Goal: Task Accomplishment & Management: Manage account settings

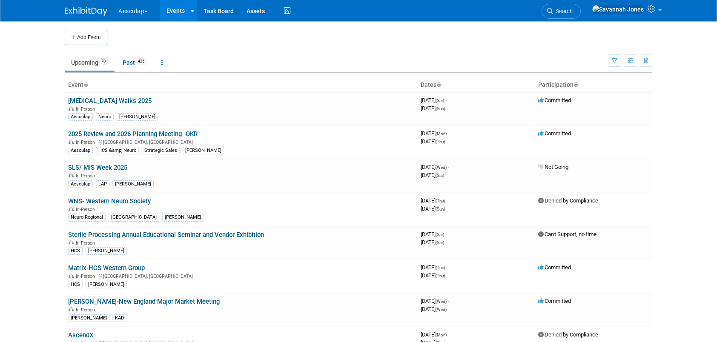
click at [143, 10] on button "Aesculap" at bounding box center [138, 9] width 41 height 19
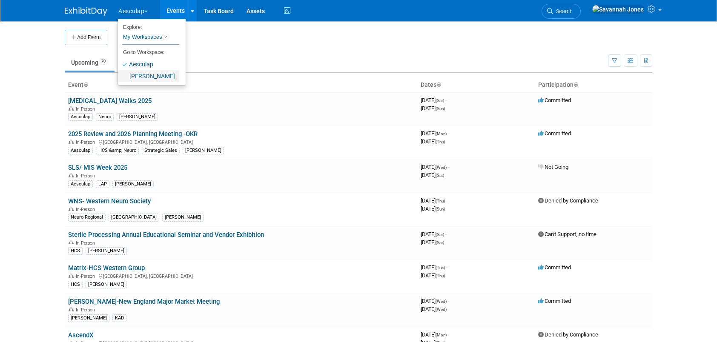
click at [143, 73] on link "[PERSON_NAME]" at bounding box center [148, 76] width 61 height 12
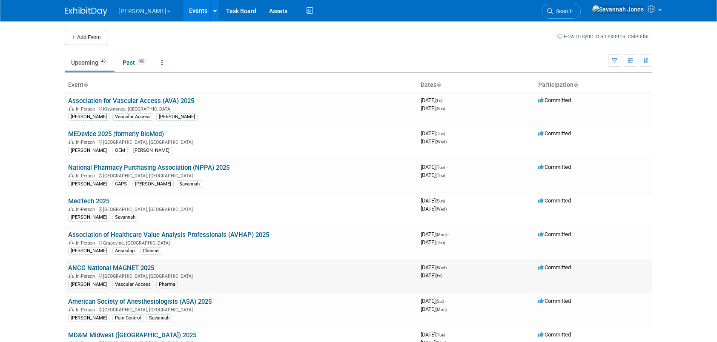
click at [150, 268] on link "ANCC National MAGNET 2025" at bounding box center [111, 269] width 86 height 8
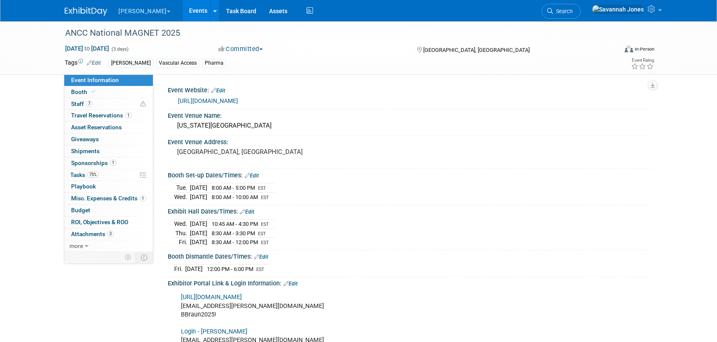
drag, startPoint x: 117, startPoint y: 101, endPoint x: 328, endPoint y: 100, distance: 211.7
click at [117, 101] on link "7 Staff 7" at bounding box center [108, 104] width 89 height 12
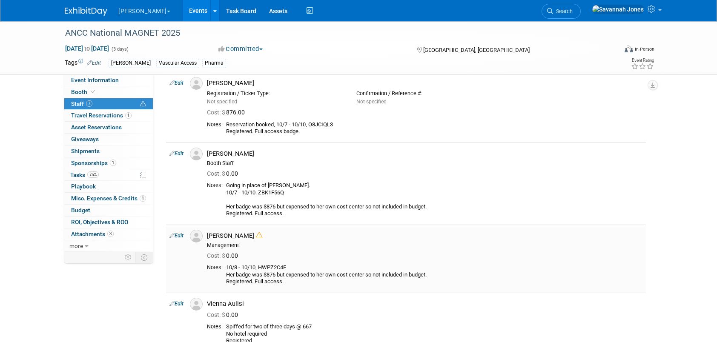
scroll to position [256, 0]
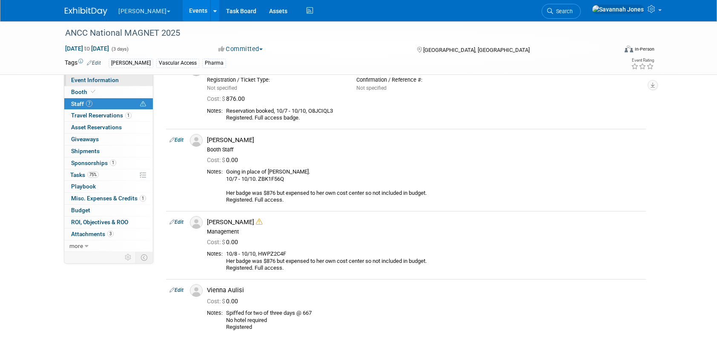
click at [134, 82] on link "Event Information" at bounding box center [108, 81] width 89 height 12
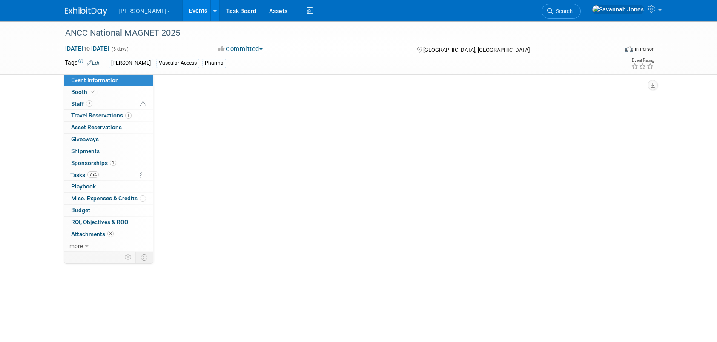
scroll to position [0, 0]
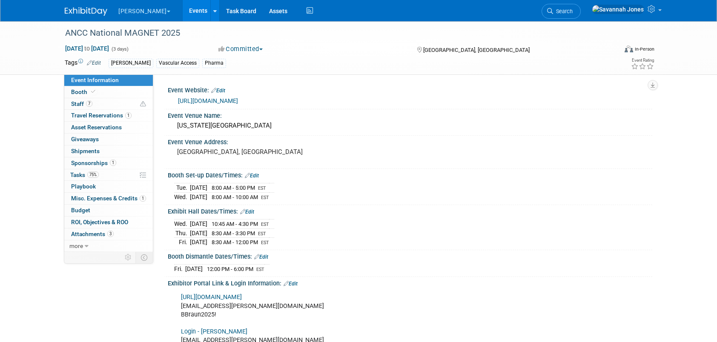
click at [236, 104] on link "https://magnetpathwaycon.nursingworld.org/" at bounding box center [208, 101] width 60 height 7
click at [164, 36] on div "ANCC National MAGNET 2025" at bounding box center [333, 33] width 542 height 15
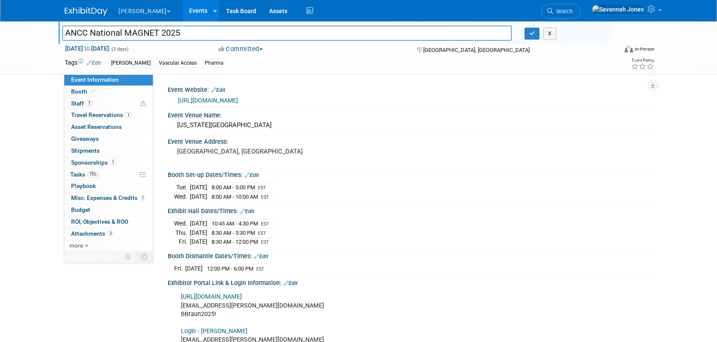
click at [160, 34] on input "ANCC National MAGNET 2025" at bounding box center [287, 33] width 450 height 15
drag, startPoint x: 160, startPoint y: 33, endPoint x: 133, endPoint y: 32, distance: 27.3
click at [133, 32] on input "ANCC National MAGNET 2025" at bounding box center [287, 33] width 450 height 15
type input "ANCC National Magnet 2025"
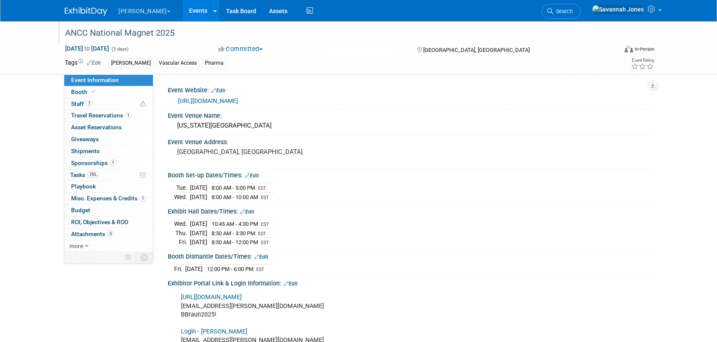
drag, startPoint x: 308, startPoint y: 101, endPoint x: 176, endPoint y: 101, distance: 131.2
click at [176, 101] on div "https://magnetpathwaycon.nursingworld.org/" at bounding box center [410, 100] width 472 height 12
copy link "https://magnetpathwaycon.nursingworld.org/"
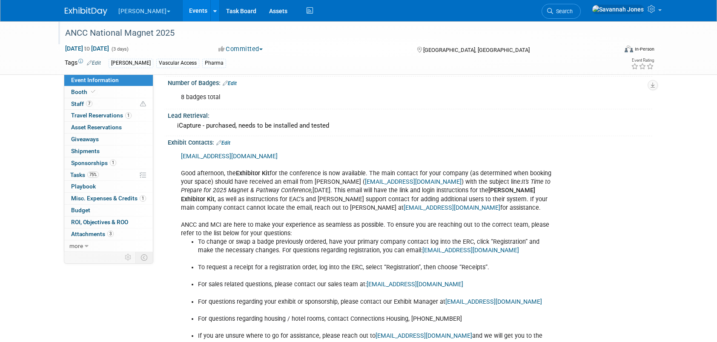
scroll to position [383, 0]
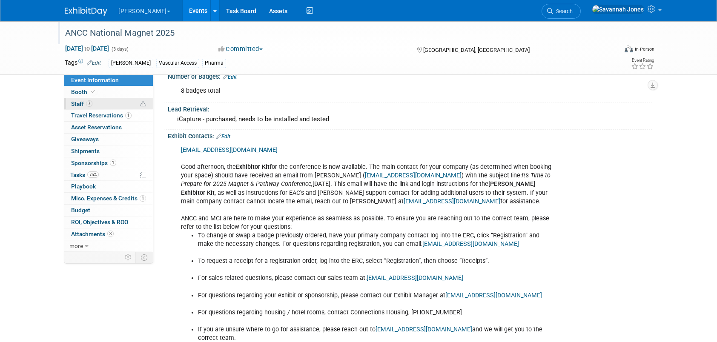
click at [116, 99] on link "7 Staff 7" at bounding box center [108, 104] width 89 height 12
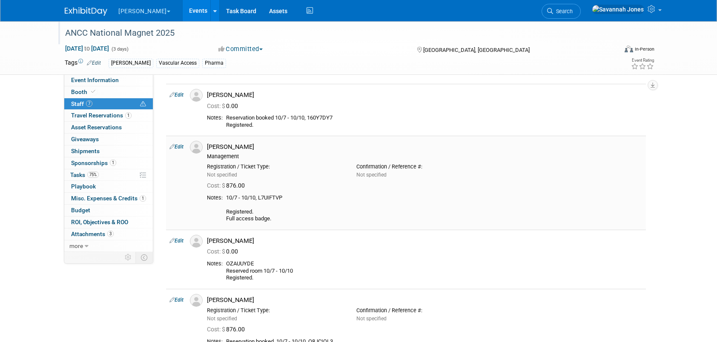
scroll to position [43, 0]
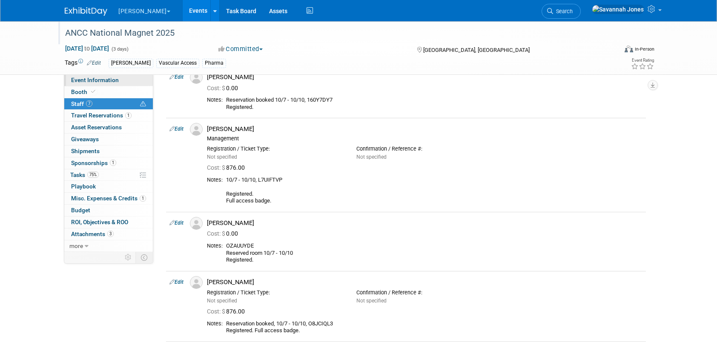
click at [117, 83] on span "Event Information" at bounding box center [95, 80] width 48 height 7
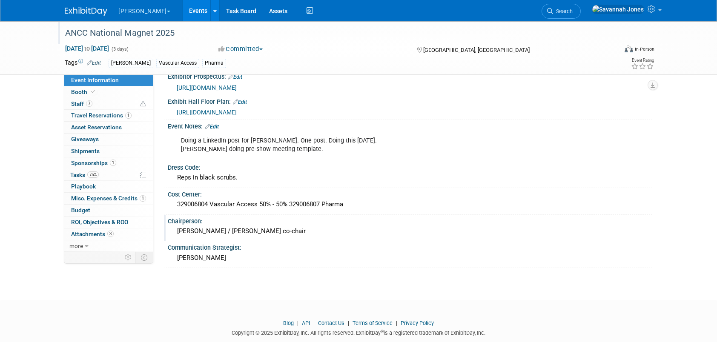
scroll to position [676, 0]
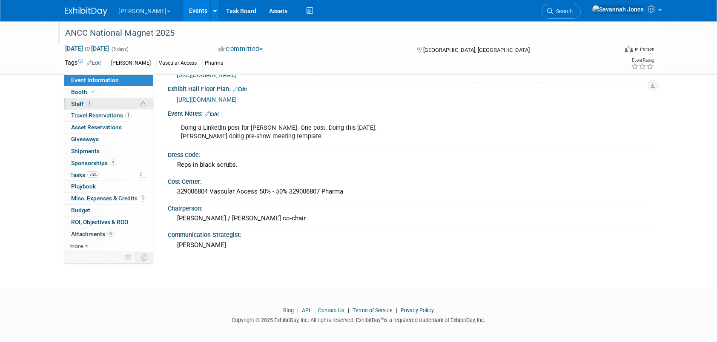
click at [122, 109] on link "7 Staff 7" at bounding box center [108, 104] width 89 height 12
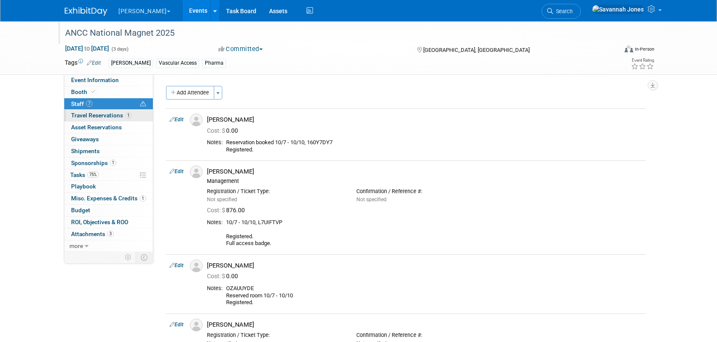
click at [121, 112] on span "Travel Reservations 1" at bounding box center [101, 115] width 60 height 7
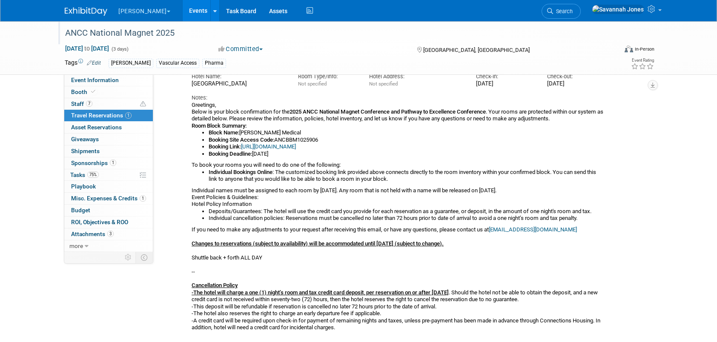
scroll to position [39, 0]
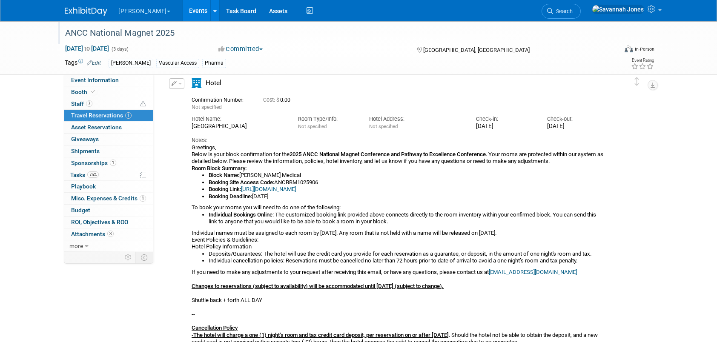
click at [555, 272] on link "ancchousing@connectionshousing.com" at bounding box center [533, 272] width 88 height 6
click at [548, 271] on link "ancchousing@connectionshousing.com" at bounding box center [533, 272] width 88 height 6
drag, startPoint x: 601, startPoint y: 271, endPoint x: 495, endPoint y: 270, distance: 105.2
click at [495, 270] on div "Greetings, Below is your block confirmation for the 2025 ANCC National Magnet C…" at bounding box center [399, 259] width 414 height 230
copy link "ancchousing@connectionshousing.com"
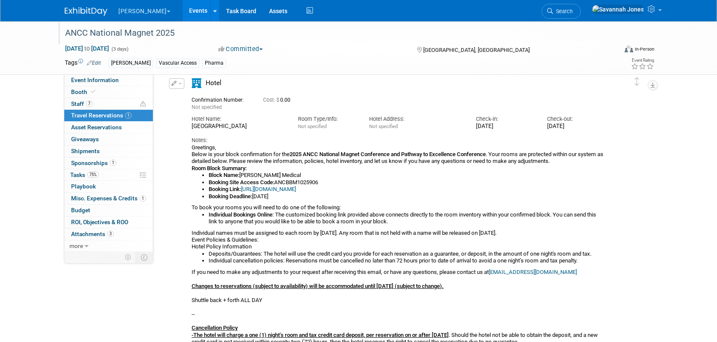
click at [183, 11] on link "Events" at bounding box center [198, 10] width 31 height 21
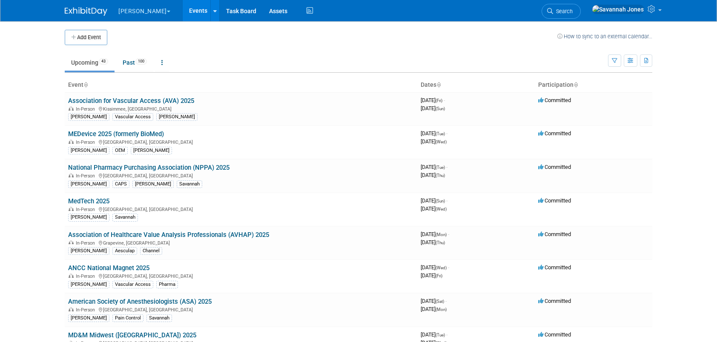
scroll to position [228, 0]
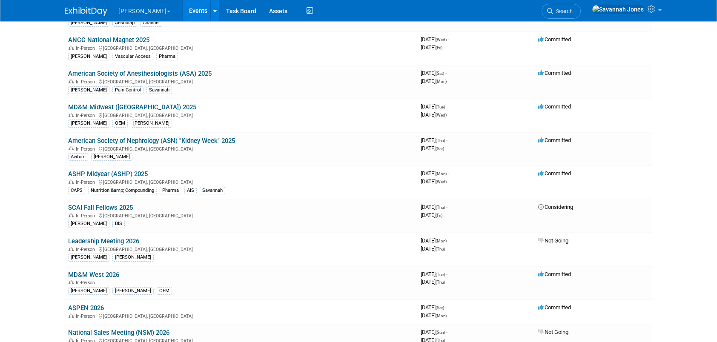
click at [138, 170] on link "ASHP Midyear (ASHP) 2025" at bounding box center [108, 174] width 80 height 8
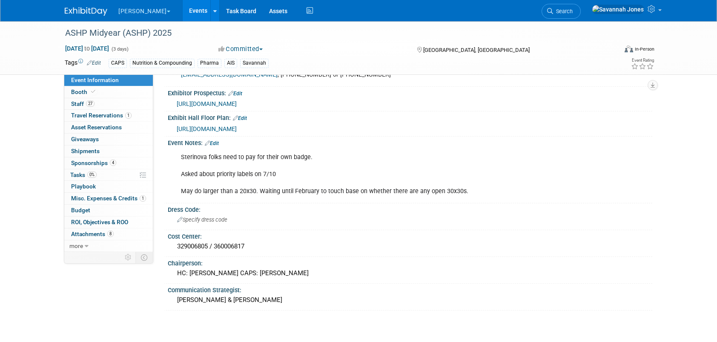
scroll to position [256, 0]
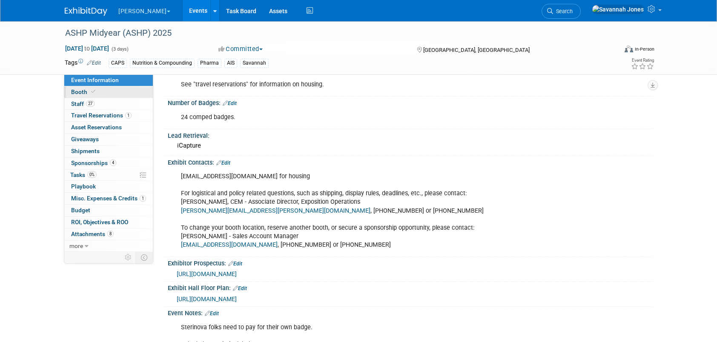
click at [119, 89] on link "Booth" at bounding box center [108, 92] width 89 height 12
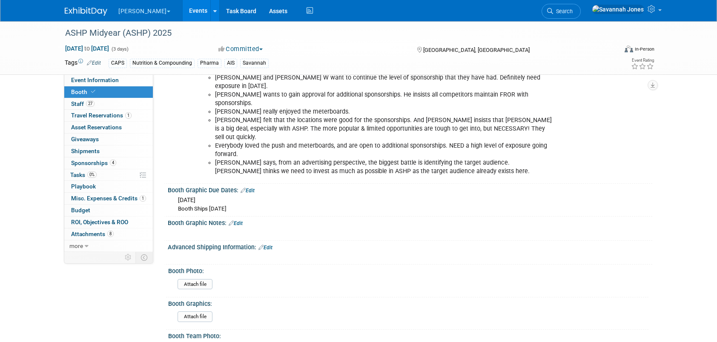
scroll to position [980, 0]
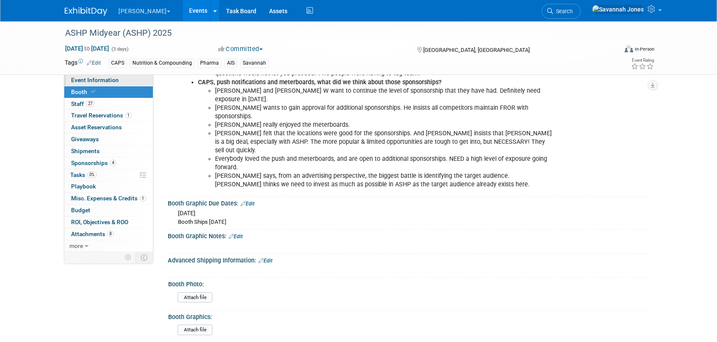
click at [106, 84] on link "Event Information" at bounding box center [108, 81] width 89 height 12
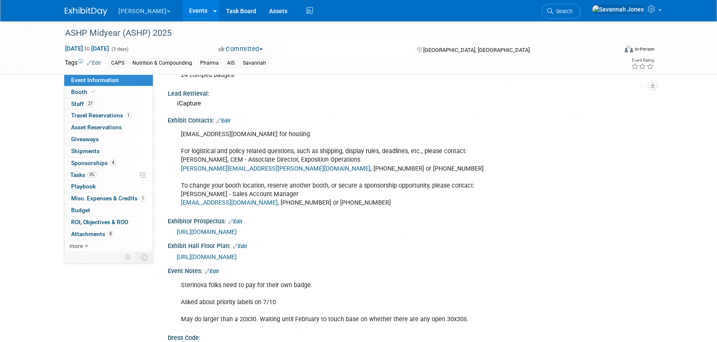
scroll to position [298, 0]
click at [229, 165] on link "shirley.harris@spargoinc.com" at bounding box center [276, 168] width 190 height 7
drag, startPoint x: 175, startPoint y: 162, endPoint x: 261, endPoint y: 167, distance: 86.6
click at [261, 167] on div "ashp@orchid.events for housing For logistical and policy related questions, suc…" at bounding box center [367, 169] width 384 height 86
copy link "shirley.harris@spargoinc.com"
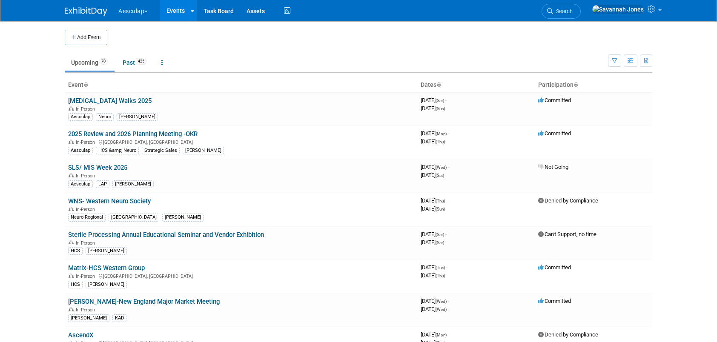
click at [151, 15] on button "Aesculap" at bounding box center [138, 9] width 41 height 19
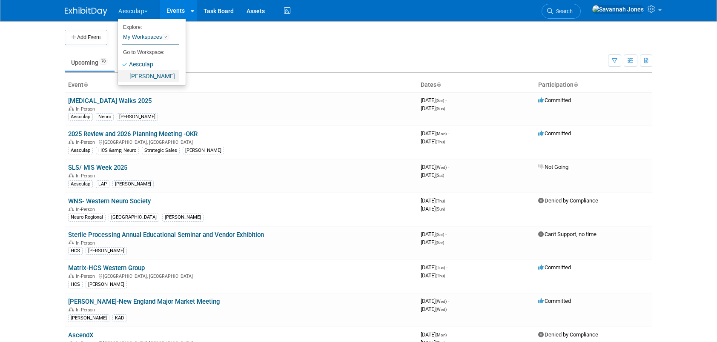
click at [147, 75] on link "[PERSON_NAME]" at bounding box center [148, 76] width 61 height 12
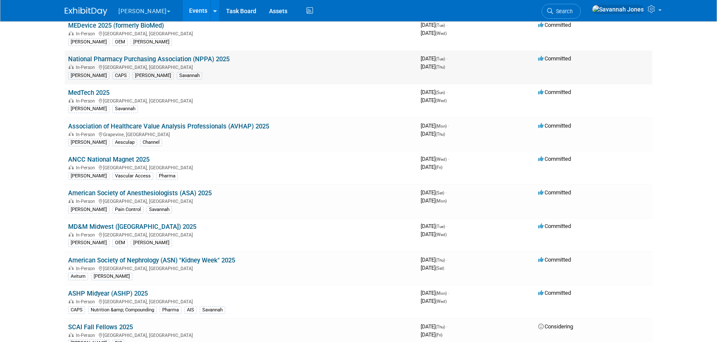
scroll to position [128, 0]
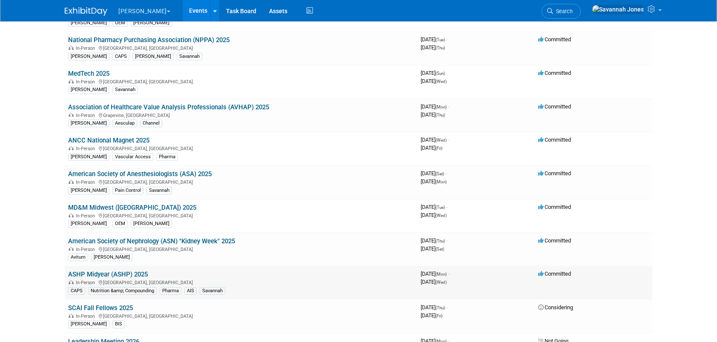
click at [142, 272] on link "ASHP Midyear (ASHP) 2025" at bounding box center [108, 275] width 80 height 8
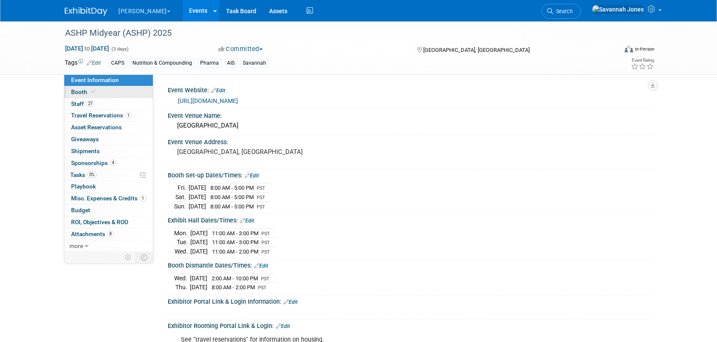
click at [104, 92] on link "Booth" at bounding box center [108, 92] width 89 height 12
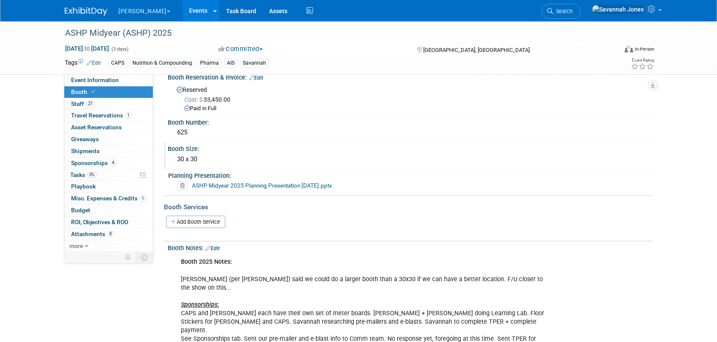
scroll to position [98, 0]
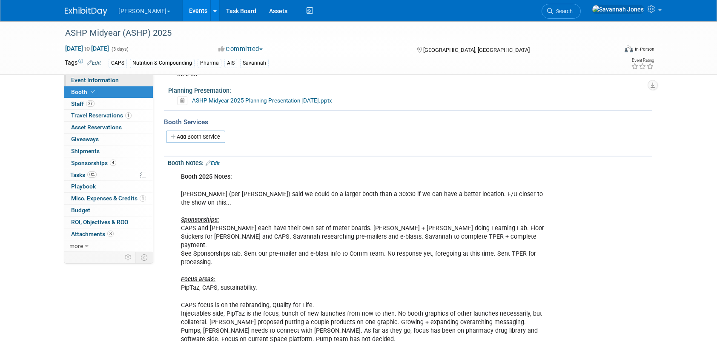
click at [135, 79] on link "Event Information" at bounding box center [108, 81] width 89 height 12
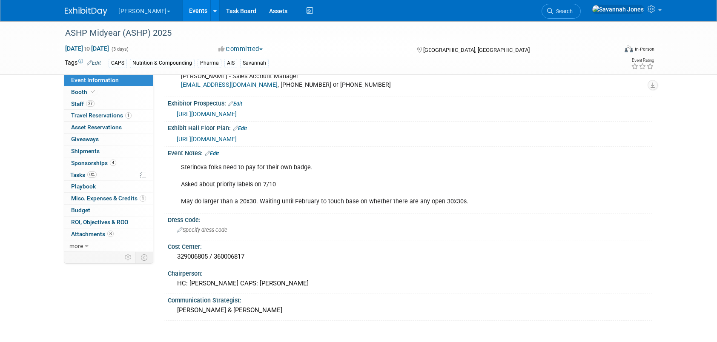
scroll to position [480, 0]
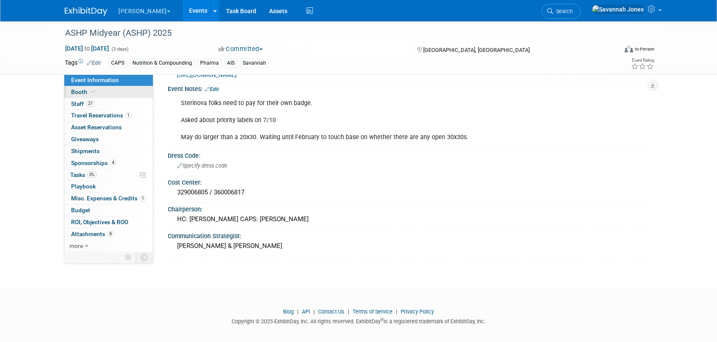
click at [107, 88] on link "Booth" at bounding box center [108, 92] width 89 height 12
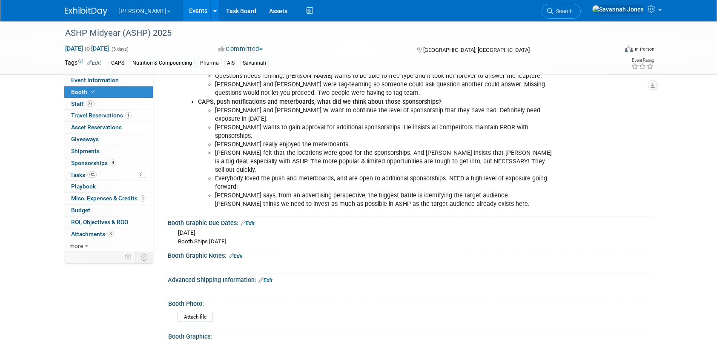
scroll to position [980, 0]
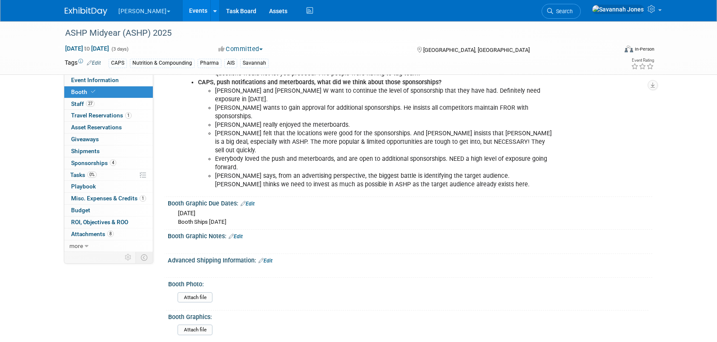
click at [266, 258] on link "Edit" at bounding box center [266, 261] width 14 height 6
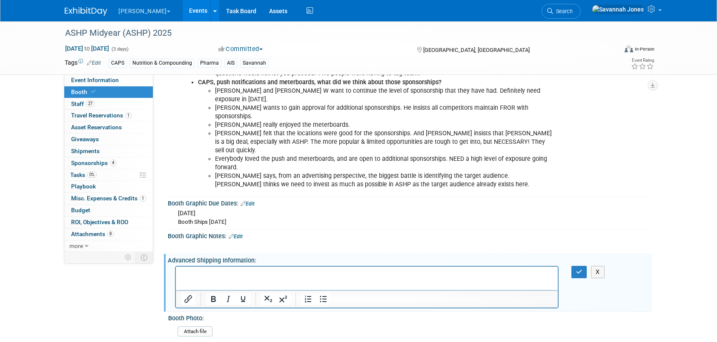
scroll to position [0, 0]
click at [262, 270] on p "Rich Text Area. Press ALT-0 for help." at bounding box center [367, 274] width 372 height 9
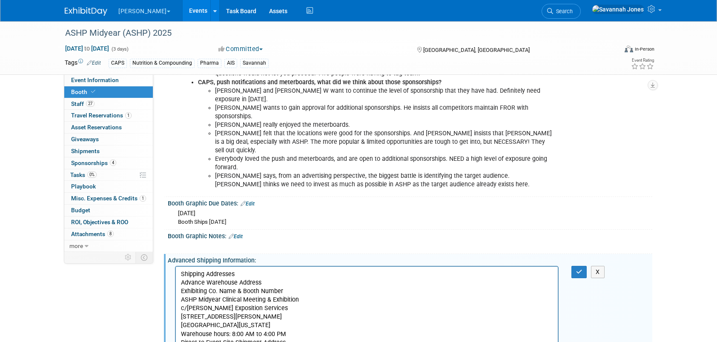
click at [265, 336] on p "Shipping Addresses Advance Warehouse Address Exhibiting Co. Name & Booth Number…" at bounding box center [367, 334] width 372 height 128
click at [288, 335] on p "Shipping Addresses Advance Warehouse Address Exhibiting Co. Name & Booth Number…" at bounding box center [367, 334] width 372 height 128
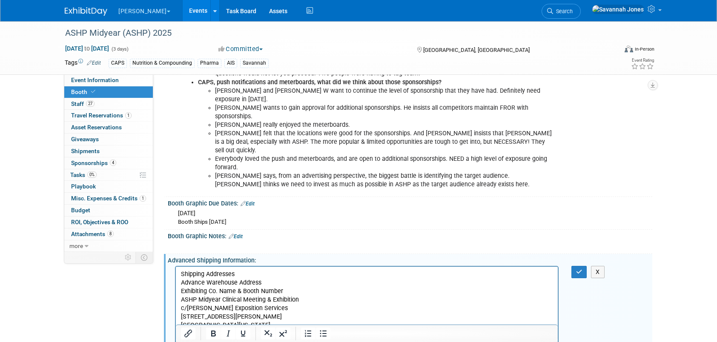
drag, startPoint x: 290, startPoint y: 361, endPoint x: 181, endPoint y: 360, distance: 109.9
click at [181, 342] on body "Shipping Addresses Advance Warehouse Address Exhibiting Co. Name & Booth Number…" at bounding box center [367, 342] width 373 height 145
click at [211, 336] on icon "Bold" at bounding box center [213, 334] width 5 height 6
click at [251, 276] on p "Shipping Addresses Advance Warehouse Address Exhibiting Co. Name & Booth Number…" at bounding box center [367, 304] width 372 height 69
drag, startPoint x: 256, startPoint y: 279, endPoint x: 181, endPoint y: 293, distance: 76.2
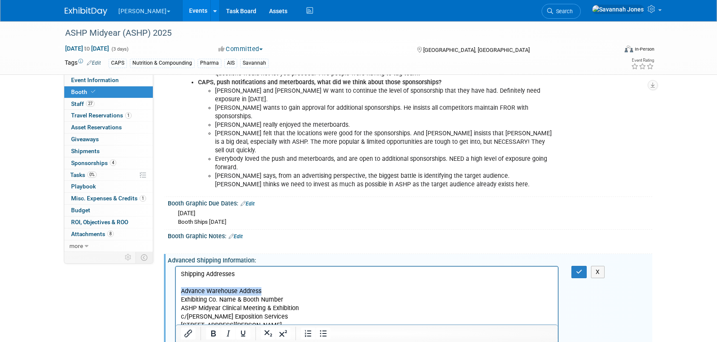
click at [181, 293] on p "Advance Warehouse Address Exhibiting Co. Name & Booth Number ASHP Midyear Clini…" at bounding box center [367, 313] width 372 height 69
click at [218, 335] on icon "Bold" at bounding box center [213, 334] width 10 height 10
click at [259, 274] on p "Shipping Addresses" at bounding box center [367, 274] width 372 height 9
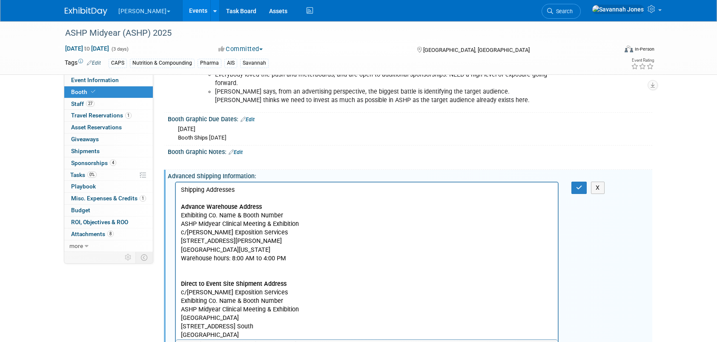
scroll to position [1065, 0]
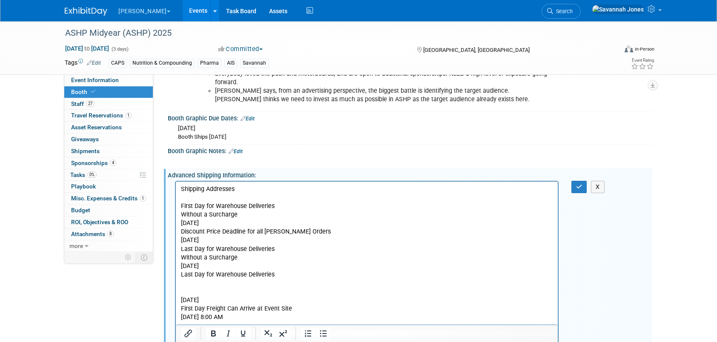
click at [268, 217] on p "First Day for Warehouse Deliveries Without a Surcharge Friday, November 7, 2025…" at bounding box center [367, 262] width 372 height 120
click at [273, 225] on p "First Day for Warehouse Deliveries Without a Surcharge Friday, November 7, 2025…" at bounding box center [367, 262] width 372 height 120
drag, startPoint x: 263, startPoint y: 223, endPoint x: 351, endPoint y: 311, distance: 123.8
click at [176, 207] on html "Shipping Addresses First Day for Warehouse Deliveries Without a Surcharge Frida…" at bounding box center [367, 325] width 382 height 286
copy p "First Day for Warehouse Deliveries Without a Surcharge Friday, November 7, 2025"
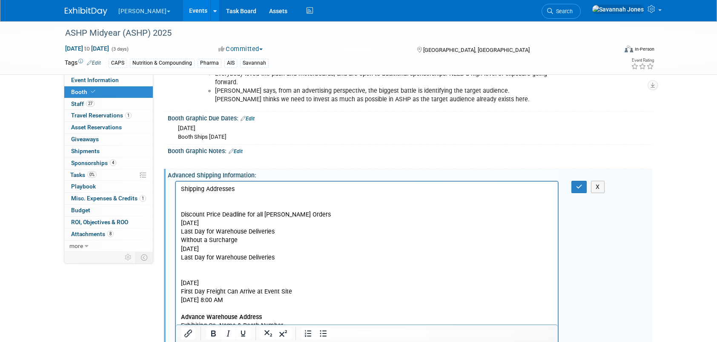
click at [290, 342] on p "Advance Warehouse Address Exhibiting Co. Name & Booth Number ASHP Midyear Clini…" at bounding box center [367, 339] width 372 height 69
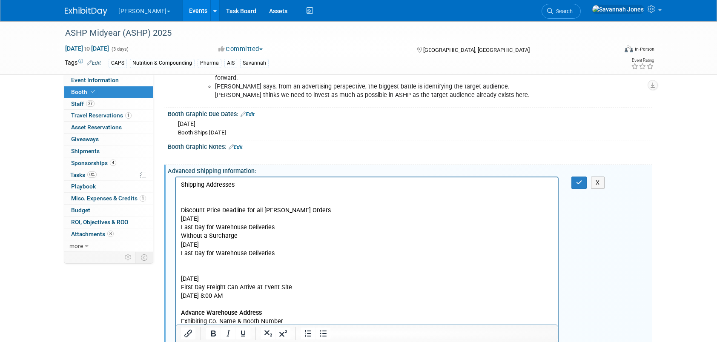
drag, startPoint x: 281, startPoint y: 223, endPoint x: 175, endPoint y: 212, distance: 106.2
click at [176, 212] on html "Shipping Addresses Discount Price Deadline for all Shepard Orders Tuesday, Nove…" at bounding box center [367, 329] width 382 height 303
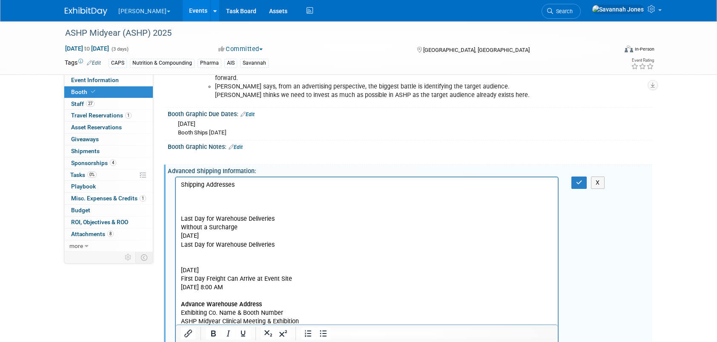
drag, startPoint x: 254, startPoint y: 224, endPoint x: 249, endPoint y: 227, distance: 5.3
click at [250, 226] on p "Last Day for Warehouse Deliveries Without a Surcharge Wednesday, November 26, 2…" at bounding box center [367, 245] width 372 height 94
drag, startPoint x: 280, startPoint y: 237, endPoint x: 180, endPoint y: 219, distance: 102.3
click at [180, 219] on html "Shipping Addresses Last Day for Warehouse Deliveries Without a Surcharge Wednes…" at bounding box center [367, 325] width 382 height 294
copy p "Last Day for Warehouse Deliveries Without a Surcharge Wednesday, November 26, 2…"
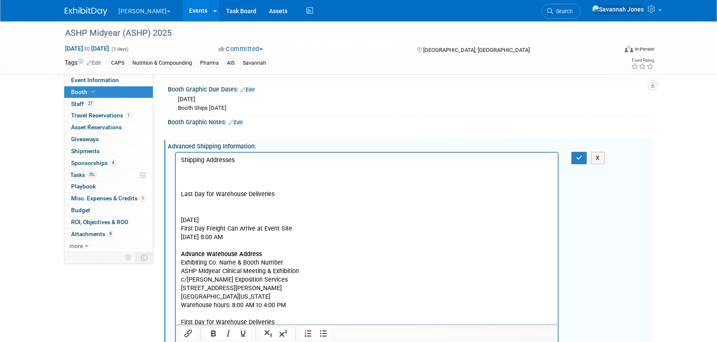
scroll to position [1112, 0]
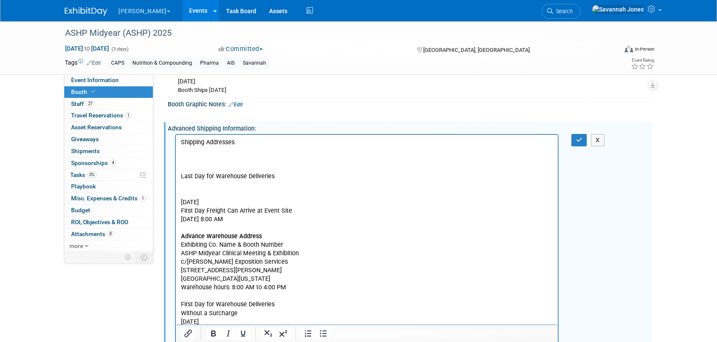
drag, startPoint x: 180, startPoint y: 311, endPoint x: 184, endPoint y: 312, distance: 4.4
click at [181, 311] on html "Shipping Addresses Last Day for Warehouse Deliveries Tuesday, December 2, 2025 …" at bounding box center [367, 286] width 382 height 303
click at [184, 312] on p "First Day for Warehouse Deliveries Without a Surcharge Friday, November 7, 2025" at bounding box center [367, 314] width 372 height 26
click at [181, 311] on p "First Day for Warehouse Deliveries Without a Surcharge Friday, November 7, 2025" at bounding box center [367, 314] width 372 height 26
click at [182, 339] on p "Last Day for Warehouse Deliveries Without a Surcharge Wednesday, November 26, 2…" at bounding box center [367, 340] width 372 height 26
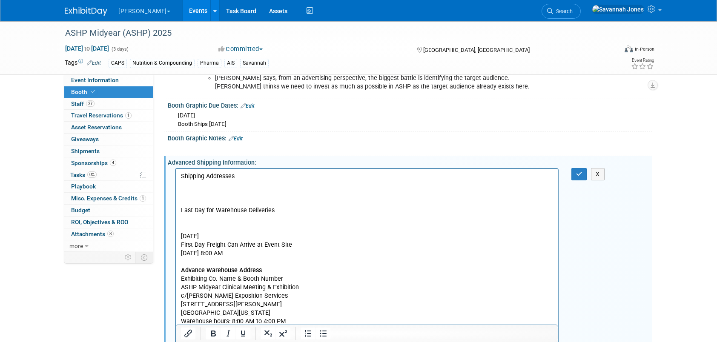
scroll to position [1069, 0]
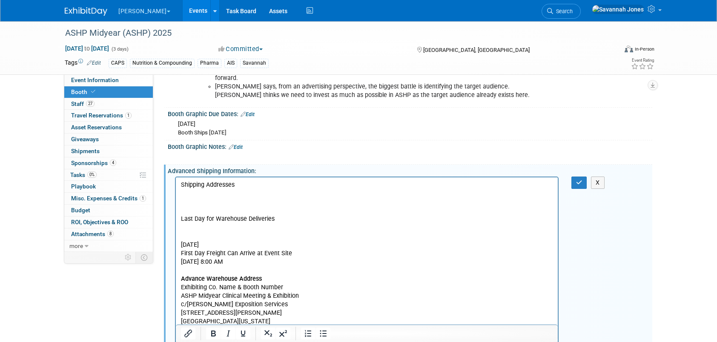
drag, startPoint x: 298, startPoint y: 262, endPoint x: 181, endPoint y: 242, distance: 118.9
click at [181, 242] on p "Last Day for Warehouse Deliveries Tuesday, December 2, 2025 First Day Freight C…" at bounding box center [367, 232] width 372 height 69
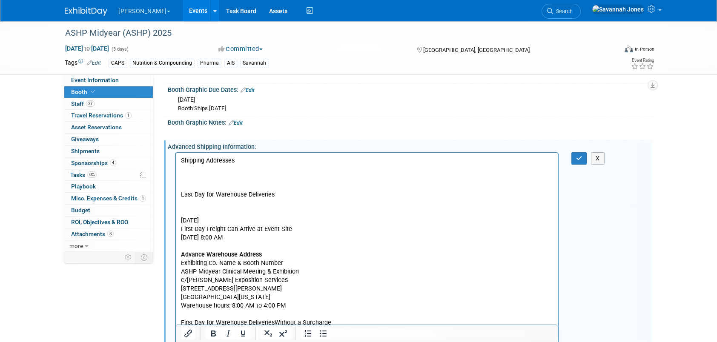
scroll to position [1112, 0]
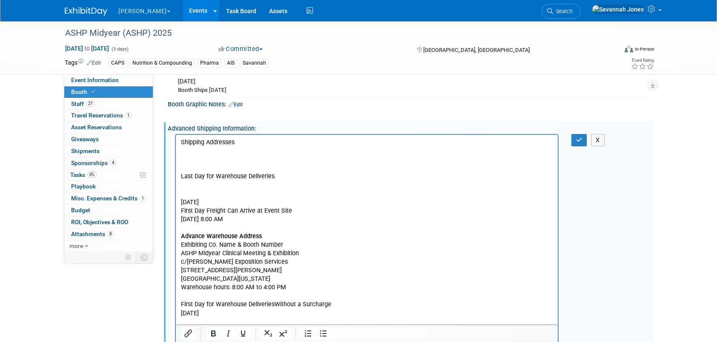
drag, startPoint x: 276, startPoint y: 203, endPoint x: 179, endPoint y: 177, distance: 100.6
click at [179, 177] on html "Shipping Addresses Last Day for Warehouse Deliveries Tuesday, December 2, 2025 …" at bounding box center [367, 278] width 382 height 286
copy p "Last Day for Warehouse Deliveries Tuesday, December 2, 2025"
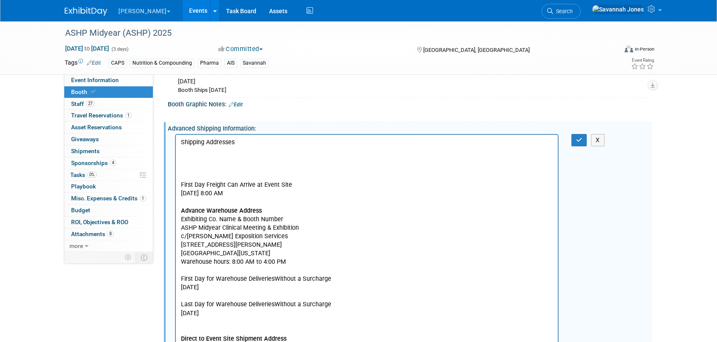
click at [229, 319] on p "Rich Text Area. Press ALT-0 for help." at bounding box center [367, 322] width 372 height 9
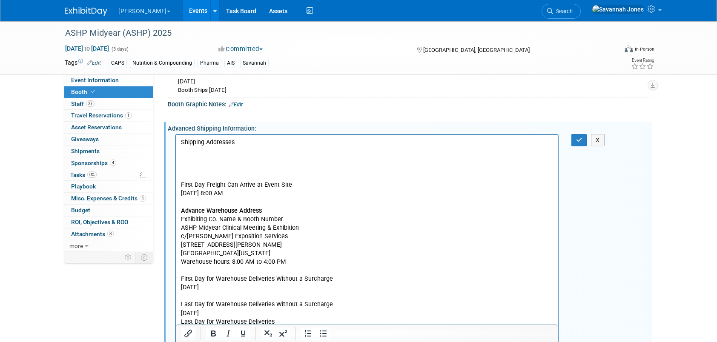
click at [210, 334] on p "Last Day for Warehouse Deliveries Tuesday, December 2, 2025" at bounding box center [367, 335] width 372 height 34
click at [211, 332] on p "Last Day for Warehouse Deliveries Tuesday, December 2, 2025" at bounding box center [367, 331] width 372 height 26
click at [285, 314] on p "Last Day for Warehouse Deliveries Without a Surcharge Wednesday, November 26, 2…" at bounding box center [367, 309] width 372 height 17
drag, startPoint x: 248, startPoint y: 196, endPoint x: 176, endPoint y: 188, distance: 72.0
click at [176, 188] on html "Shipping Addresses First Day Freight Can Arrive at Event Site Friday, December …" at bounding box center [367, 273] width 382 height 277
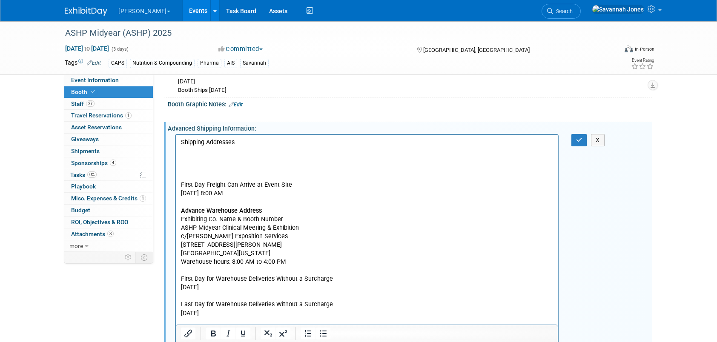
copy p "First Day Freight Can Arrive at Event Site Friday, December 5, 2025 | 8:00 AM"
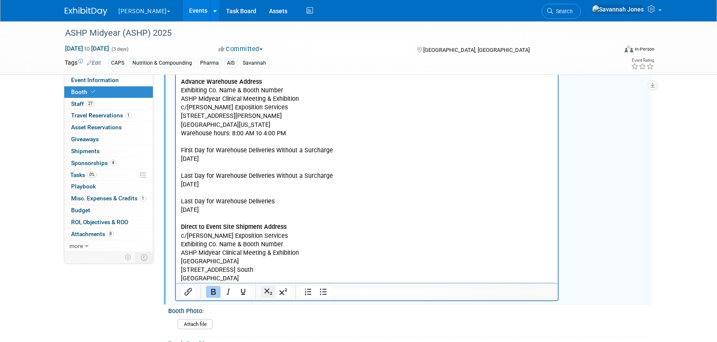
scroll to position [1197, 0]
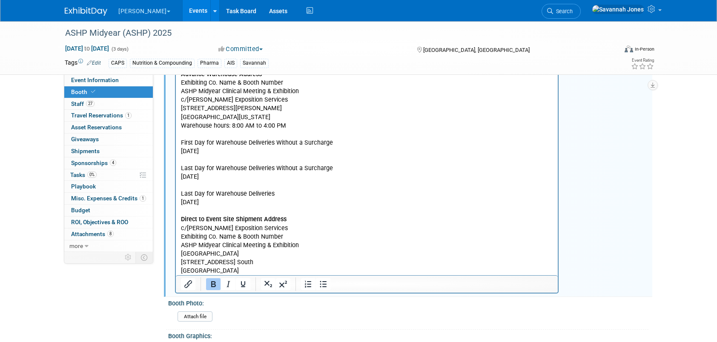
click at [269, 267] on p "Direct to Event Site Shipment Address c/o Shepard Exposition Services Exhibitin…" at bounding box center [367, 241] width 372 height 69
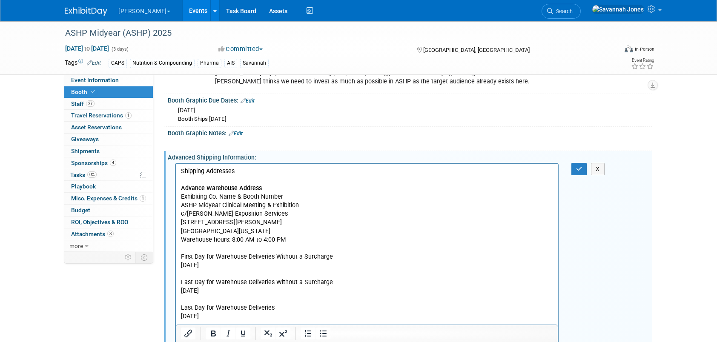
scroll to position [1069, 0]
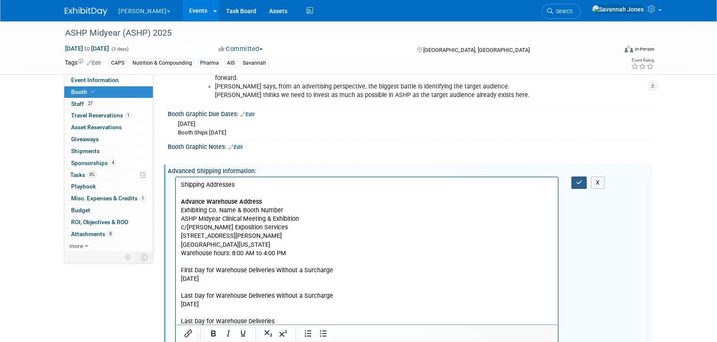
click at [578, 180] on icon "button" at bounding box center [579, 183] width 6 height 6
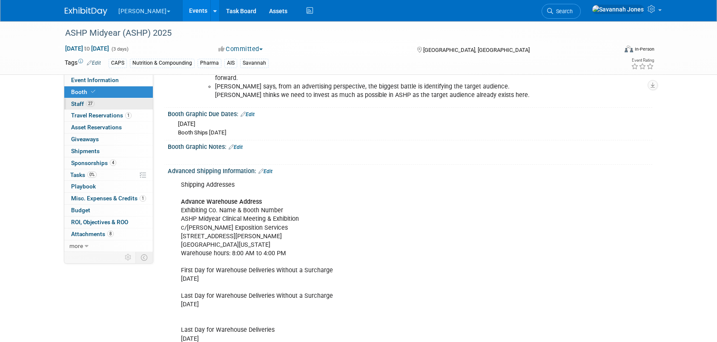
click at [111, 106] on link "27 Staff 27" at bounding box center [108, 104] width 89 height 12
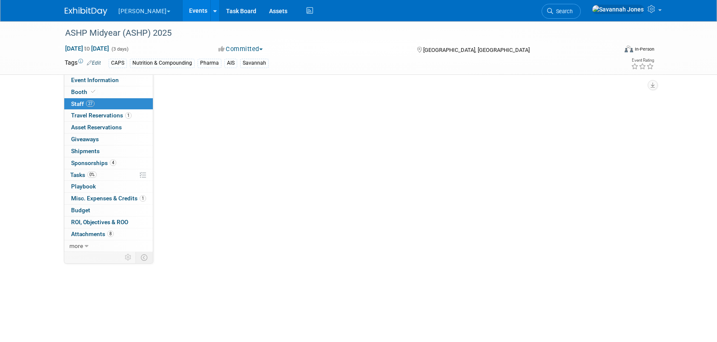
scroll to position [0, 0]
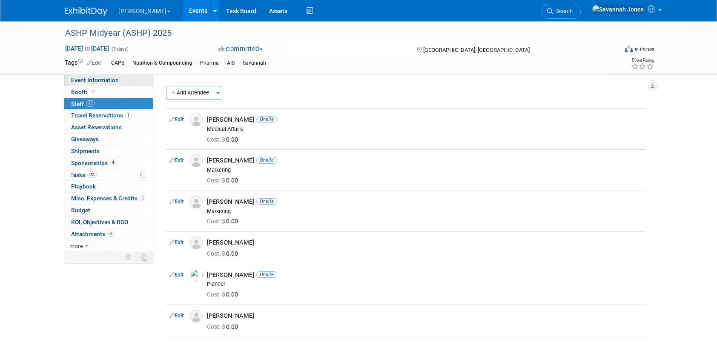
click at [116, 80] on span "Event Information" at bounding box center [95, 80] width 48 height 7
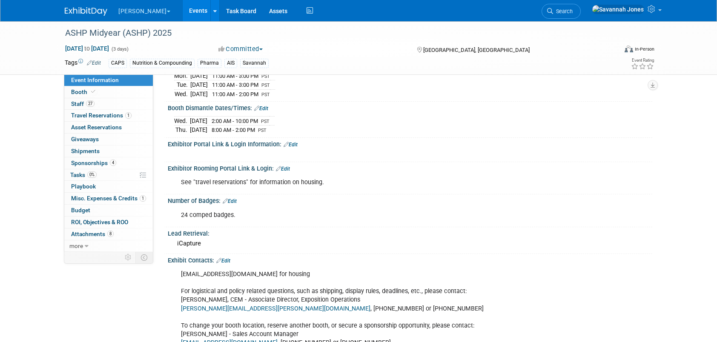
scroll to position [170, 0]
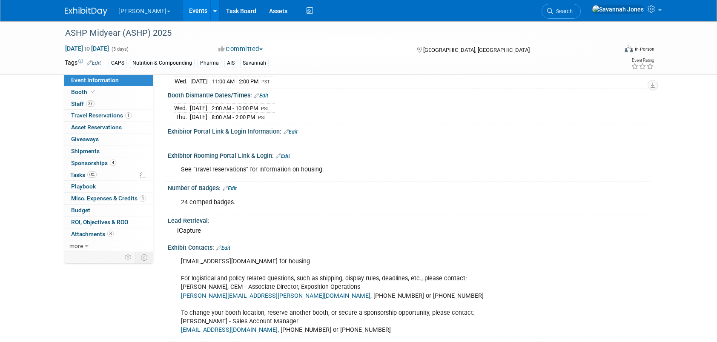
click at [290, 129] on link "Edit" at bounding box center [291, 132] width 14 height 6
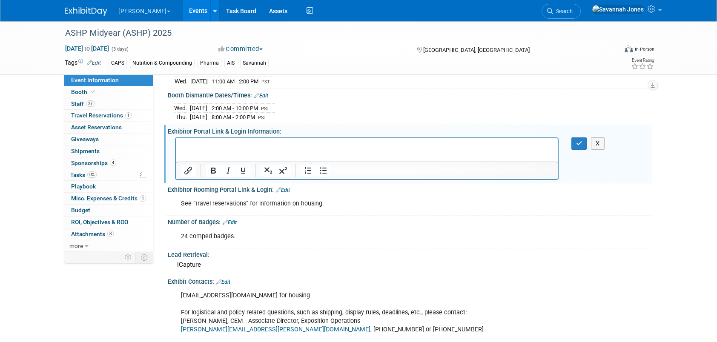
scroll to position [0, 0]
click at [272, 150] on html at bounding box center [367, 144] width 382 height 12
click at [580, 138] on button "button" at bounding box center [580, 144] width 16 height 12
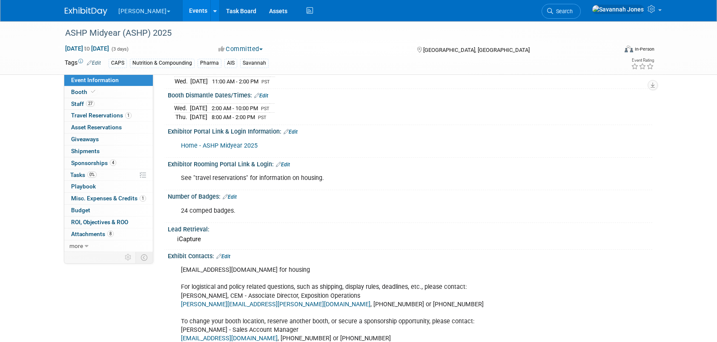
click at [291, 129] on link "Edit" at bounding box center [291, 132] width 14 height 6
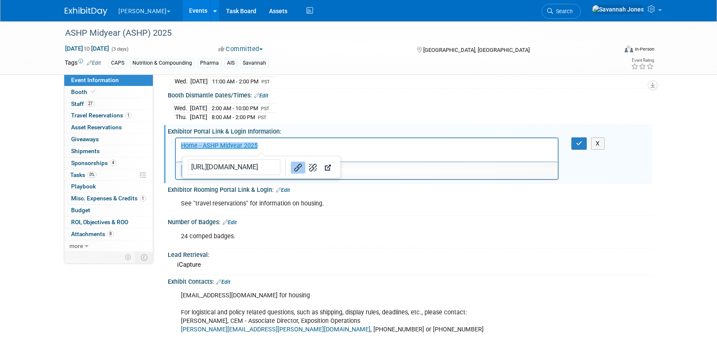
click at [287, 146] on p "﻿Home - ASHP Midyear 2025" at bounding box center [367, 145] width 372 height 9
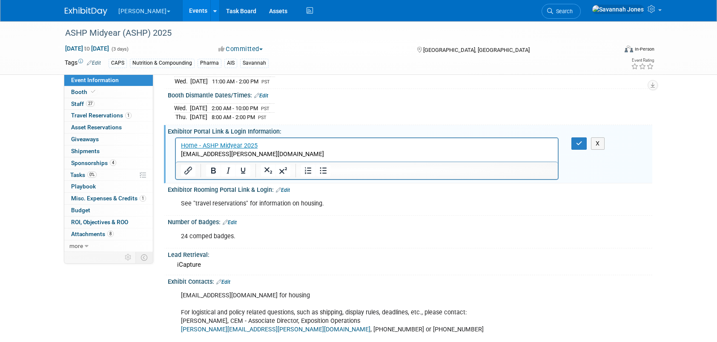
click at [296, 158] on p "[EMAIL_ADDRESS][PERSON_NAME][DOMAIN_NAME]" at bounding box center [367, 154] width 372 height 9
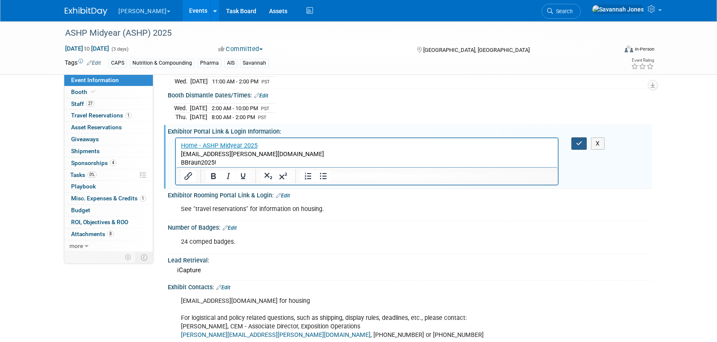
click at [584, 138] on button "button" at bounding box center [580, 144] width 16 height 12
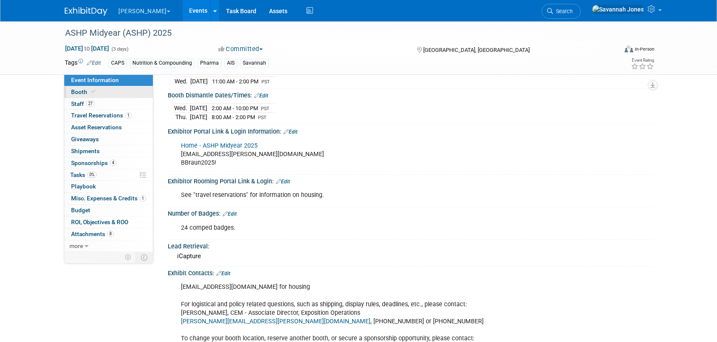
click at [110, 93] on link "Booth" at bounding box center [108, 92] width 89 height 12
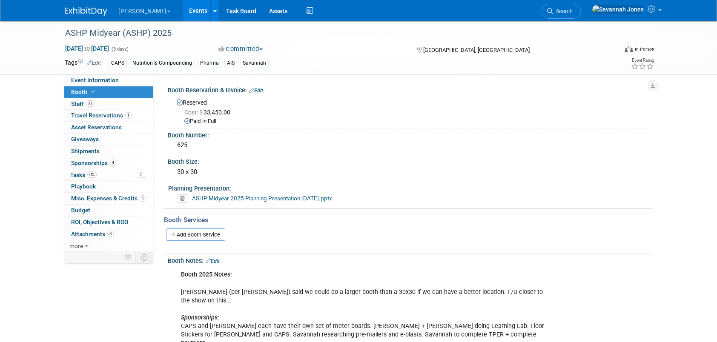
click at [261, 89] on link "Edit" at bounding box center [256, 91] width 14 height 6
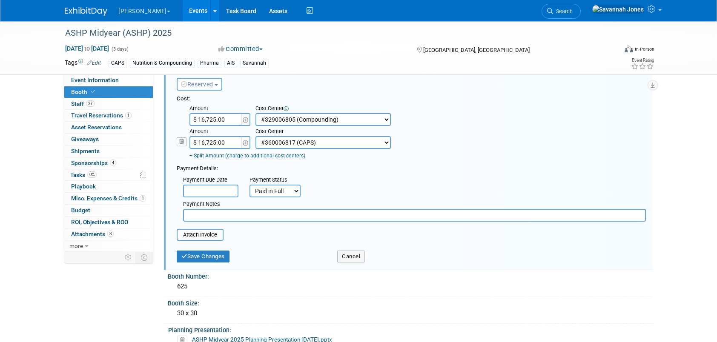
scroll to position [43, 0]
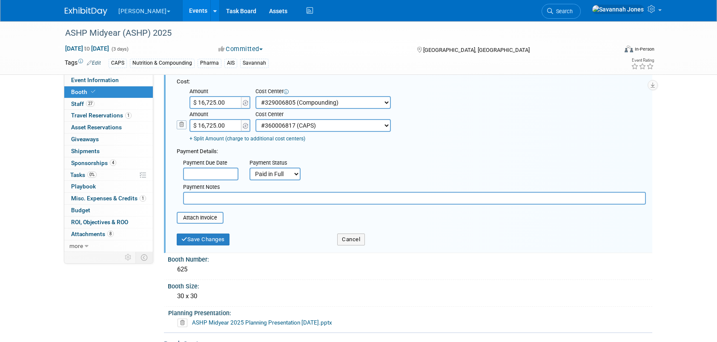
click at [258, 195] on input "text" at bounding box center [414, 198] width 463 height 13
type input "Enhanced listing to have both CAPS and B. Braun listed."
click at [218, 234] on button "Save Changes" at bounding box center [203, 240] width 53 height 12
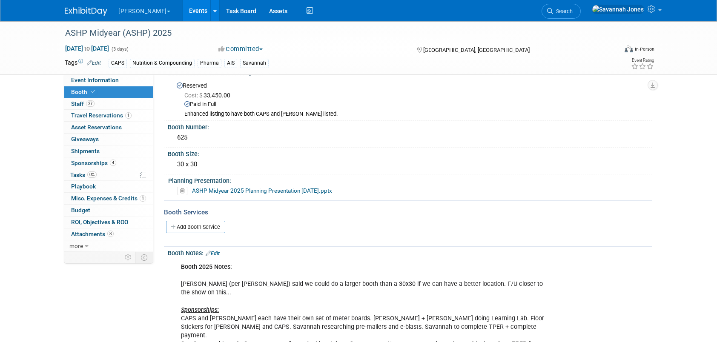
scroll to position [0, 0]
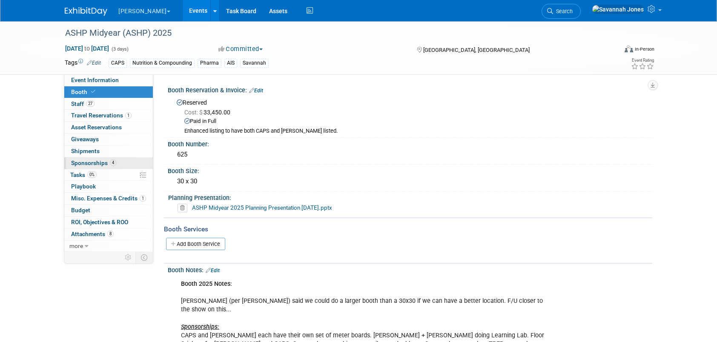
click at [89, 162] on span "Sponsorships 4" at bounding box center [93, 163] width 45 height 7
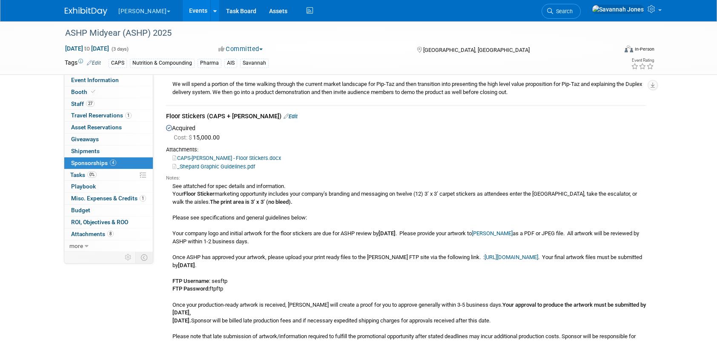
scroll to position [894, 0]
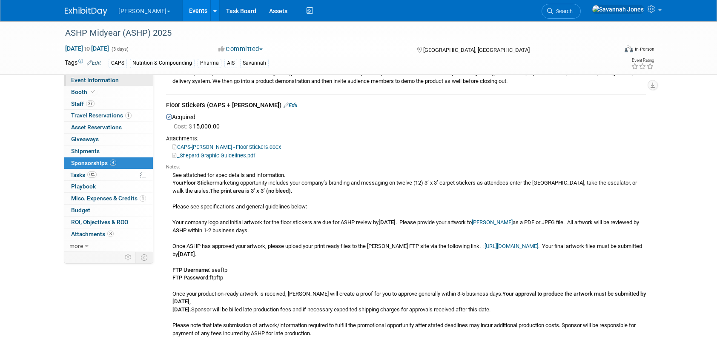
click at [129, 82] on link "Event Information" at bounding box center [108, 81] width 89 height 12
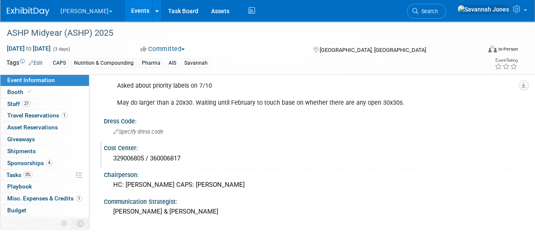
scroll to position [541, 0]
click at [157, 128] on span "Specify dress code" at bounding box center [138, 131] width 50 height 6
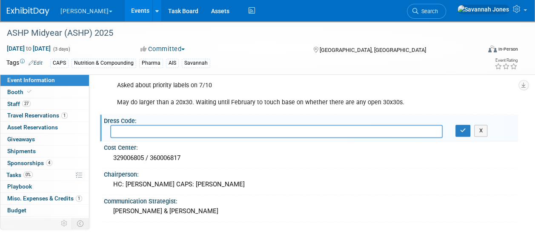
click at [125, 1] on link "Events" at bounding box center [140, 10] width 31 height 21
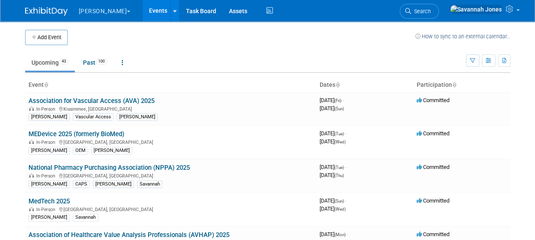
scroll to position [147, 0]
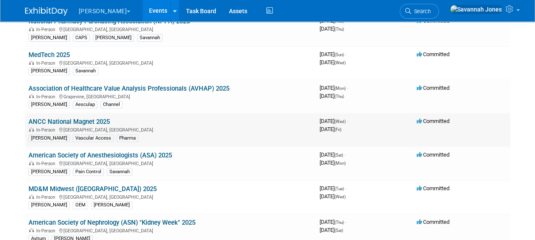
click at [90, 121] on link "ANCC National Magnet 2025" at bounding box center [69, 122] width 81 height 8
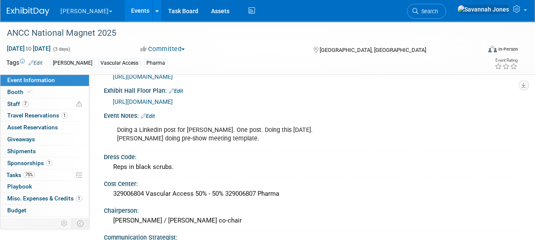
scroll to position [681, 0]
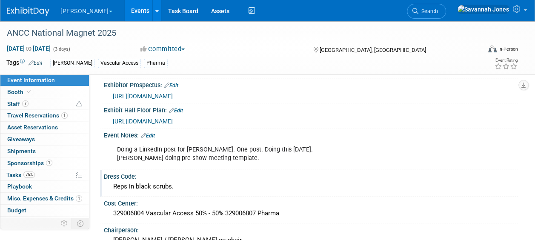
click at [182, 185] on div "Reps in black scrubs." at bounding box center [311, 186] width 402 height 13
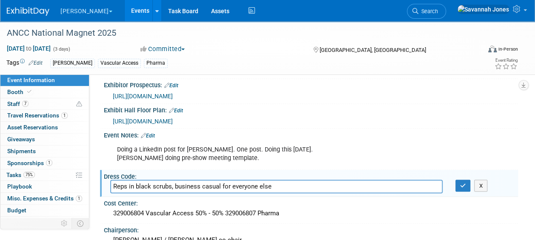
type input "Reps in black scrubs, business casual for everyone else"
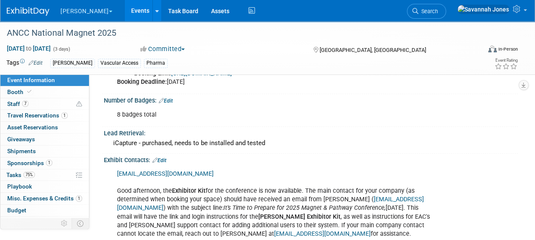
scroll to position [0, 0]
